Goal: Communication & Community: Answer question/provide support

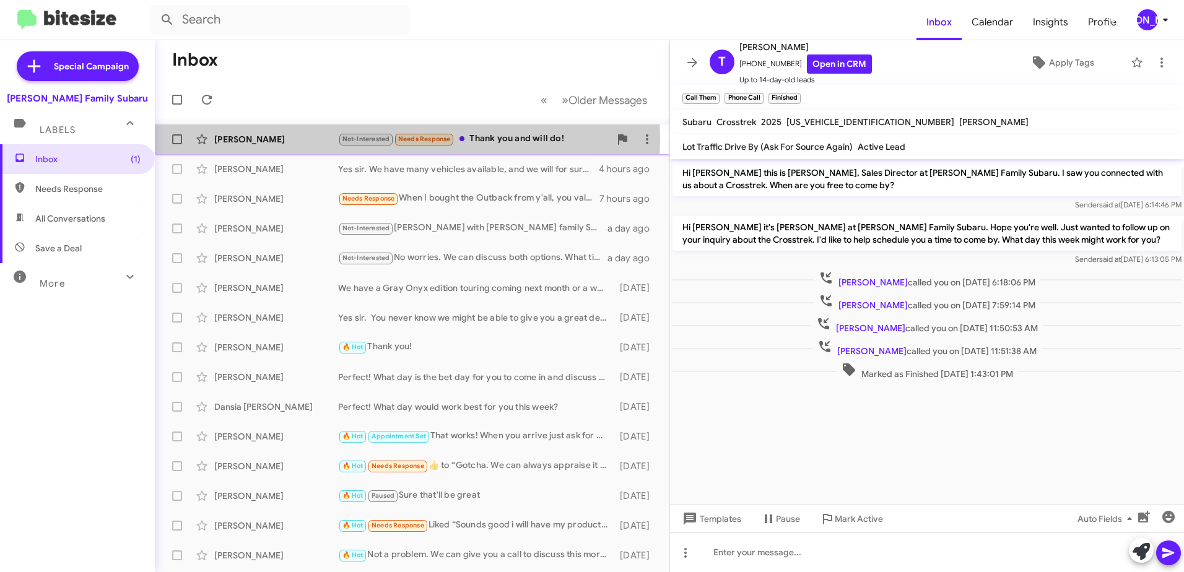
click at [234, 139] on div "[PERSON_NAME]" at bounding box center [276, 139] width 124 height 12
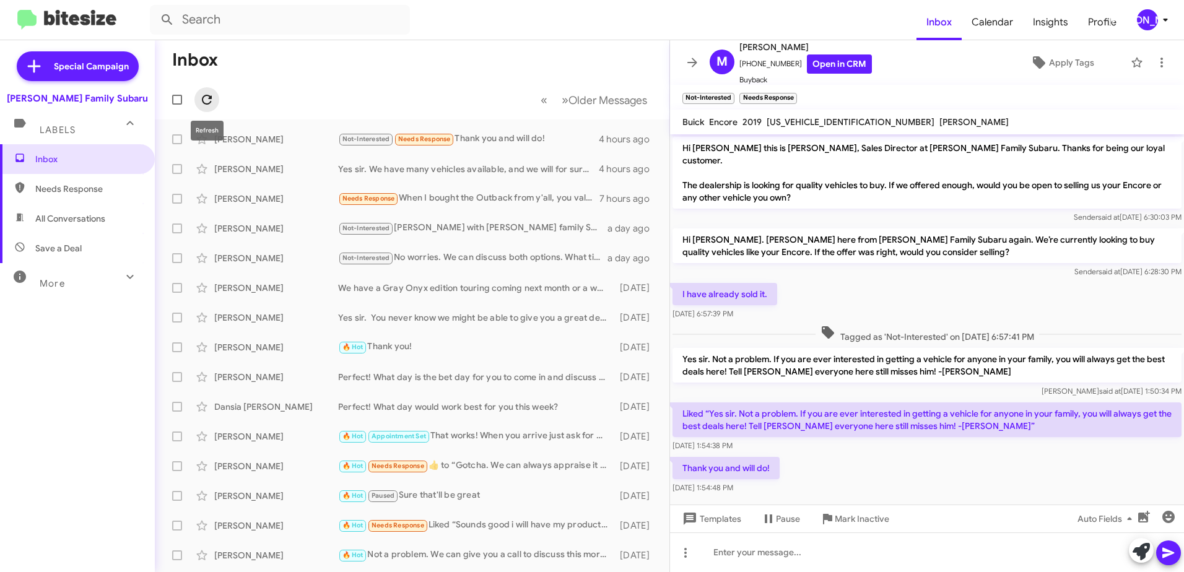
click at [211, 98] on icon at bounding box center [207, 100] width 10 height 10
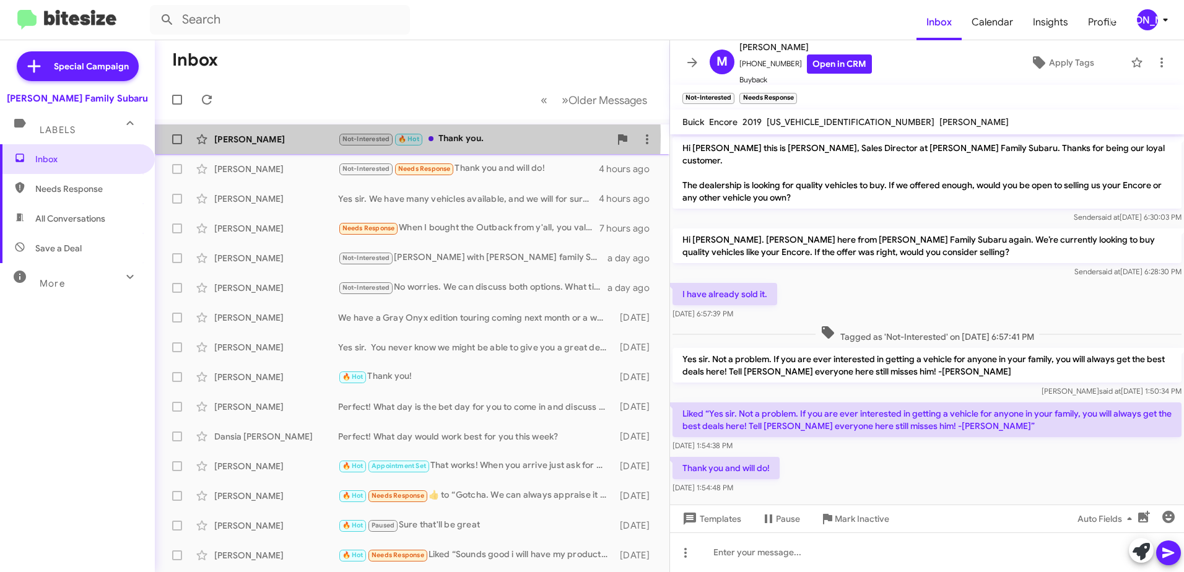
click at [217, 135] on div "[PERSON_NAME]" at bounding box center [276, 139] width 124 height 12
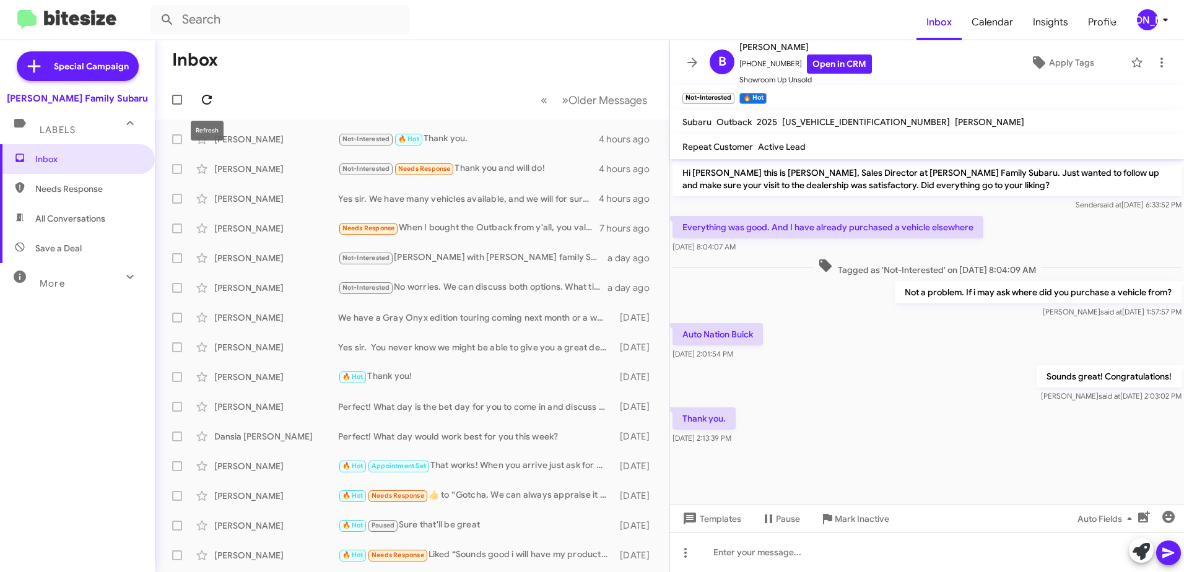
click at [207, 95] on icon at bounding box center [207, 100] width 10 height 10
click at [690, 58] on icon at bounding box center [692, 62] width 15 height 15
